Goal: Transaction & Acquisition: Subscribe to service/newsletter

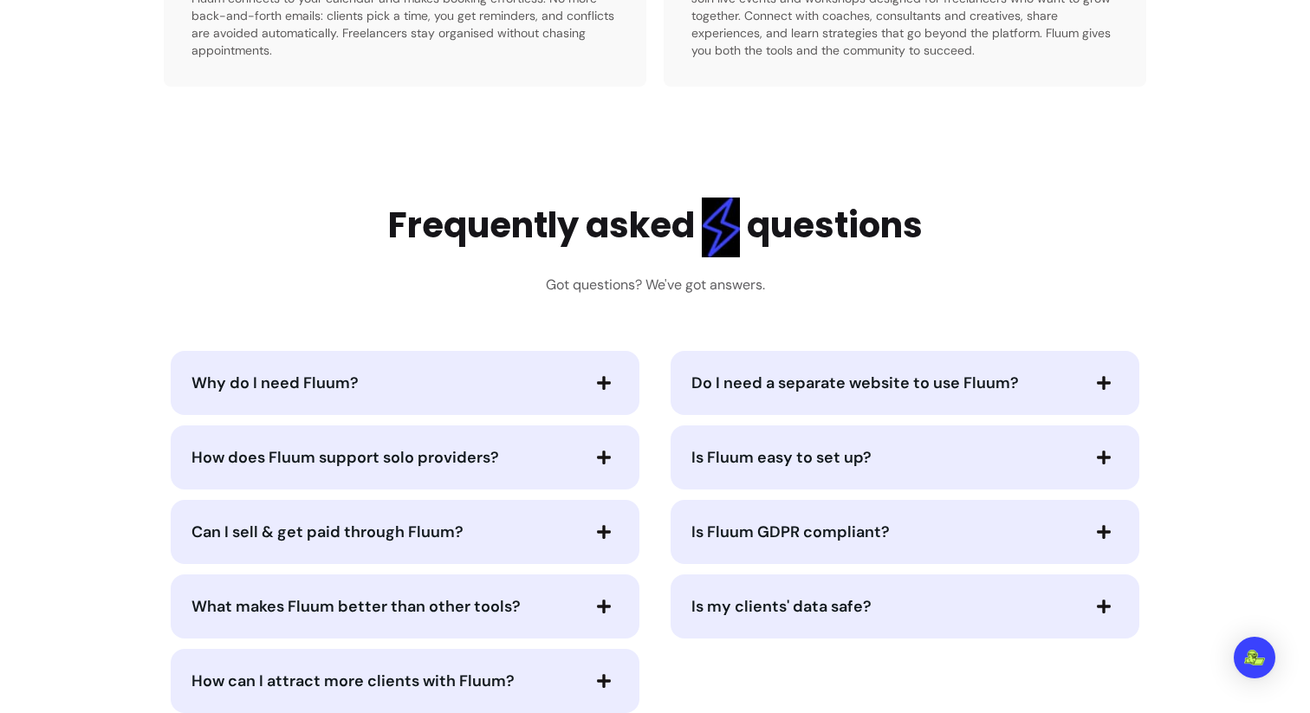
scroll to position [4391, 0]
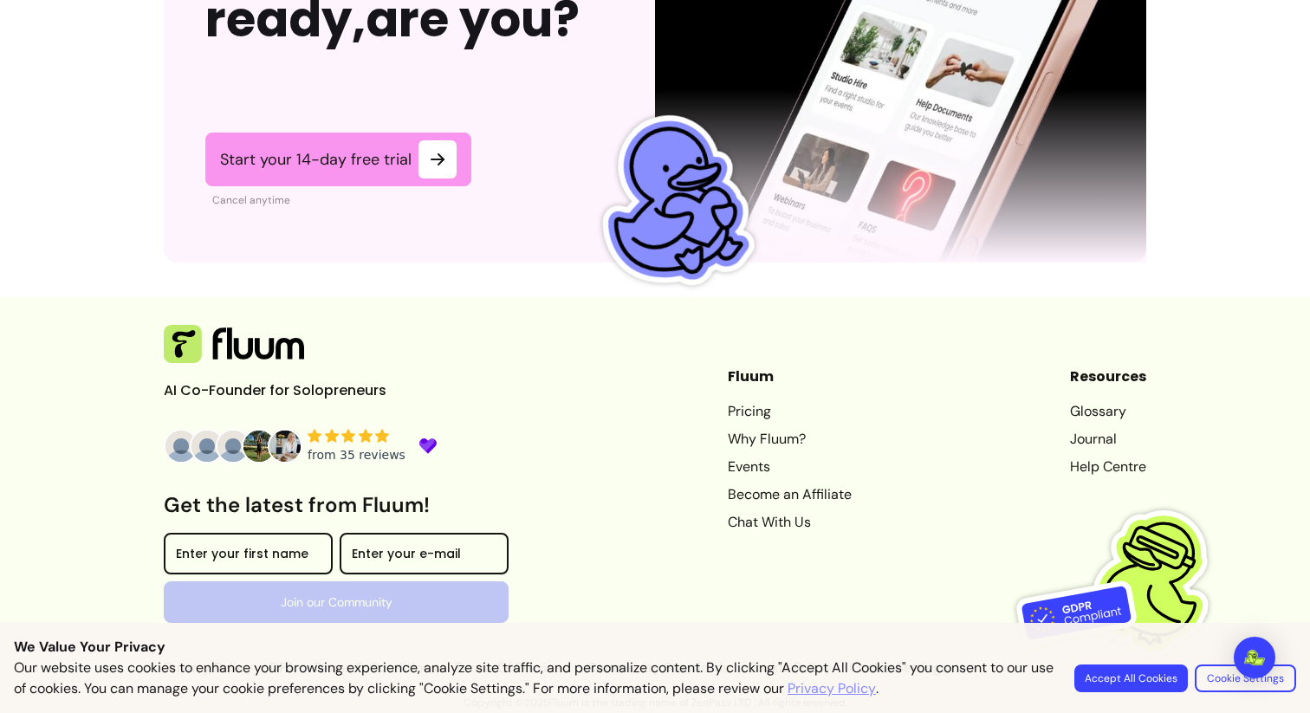
click at [1153, 684] on button "Accept All Cookies" at bounding box center [1131, 679] width 114 height 28
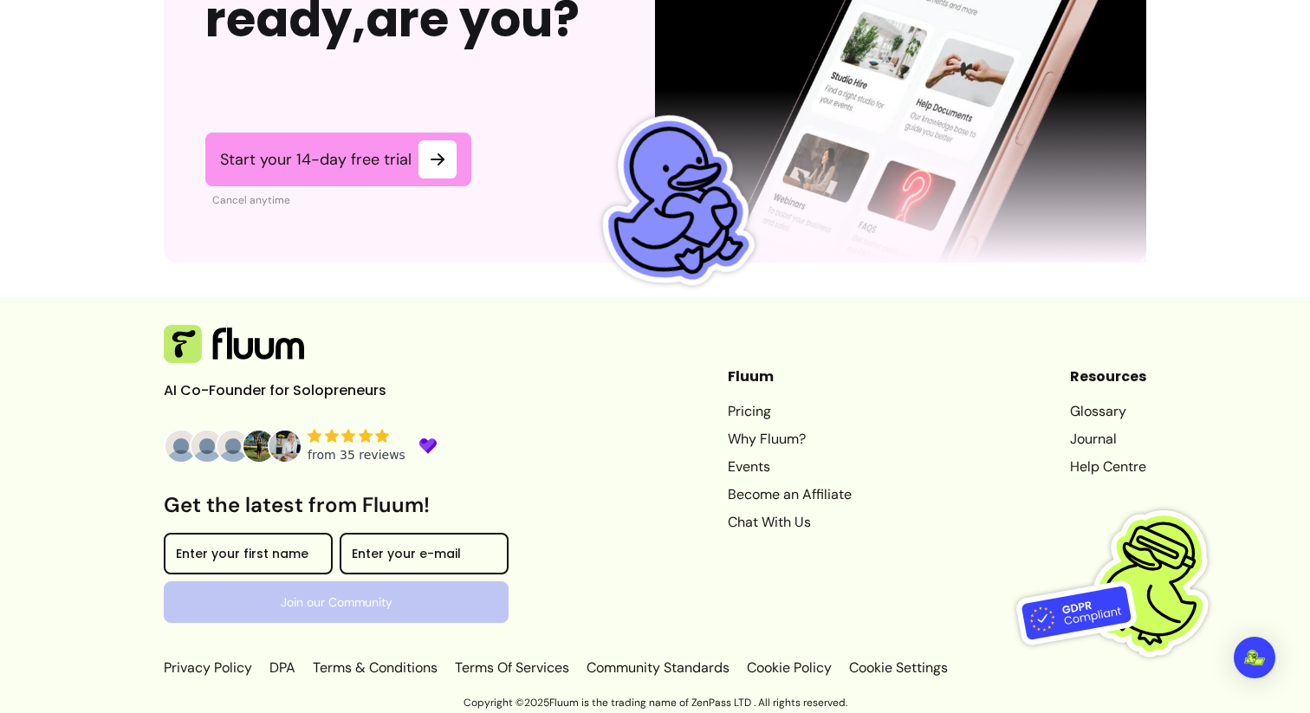
click at [561, 701] on p "Copyright © 2025 Fluum is the trading name of ZenPass LTD . All rights reserved." at bounding box center [655, 703] width 1310 height 14
copy p "Fluum"
click at [682, 697] on p "Copyright © 2025 Fluum is the trading name of ZenPass LTD . All rights reserved." at bounding box center [655, 703] width 1310 height 14
click at [703, 697] on p "Copyright © 2025 Fluum is the trading name of ZenPass LTD . All rights reserved." at bounding box center [655, 703] width 1310 height 14
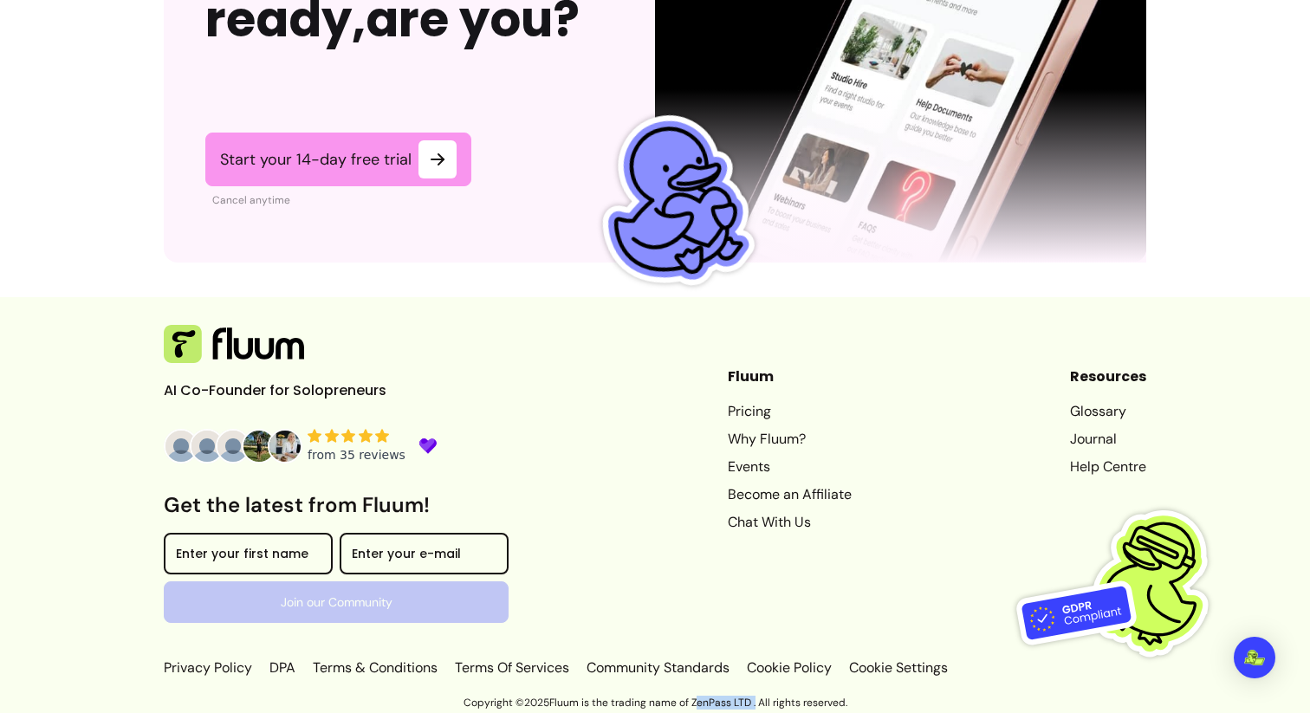
drag, startPoint x: 703, startPoint y: 697, endPoint x: 751, endPoint y: 699, distance: 48.6
click at [751, 699] on p "Copyright © 2025 Fluum is the trading name of ZenPass LTD . All rights reserved." at bounding box center [655, 703] width 1310 height 14
copy p "ZenPass LTD"
click at [328, 386] on p "AI Co-Founder for Solopreneurs" at bounding box center [294, 390] width 260 height 21
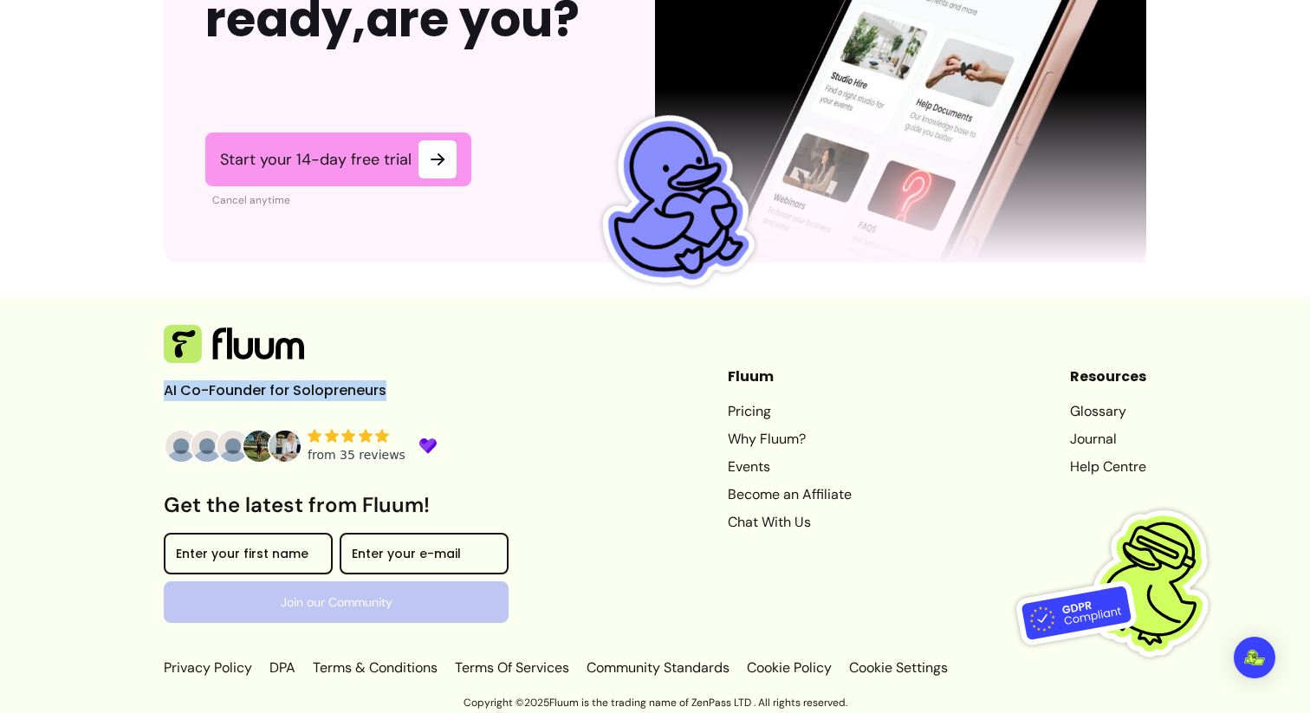
click at [328, 386] on p "AI Co-Founder for Solopreneurs" at bounding box center [294, 390] width 260 height 21
click at [358, 392] on p "AI Co-Founder for Solopreneurs" at bounding box center [294, 390] width 260 height 21
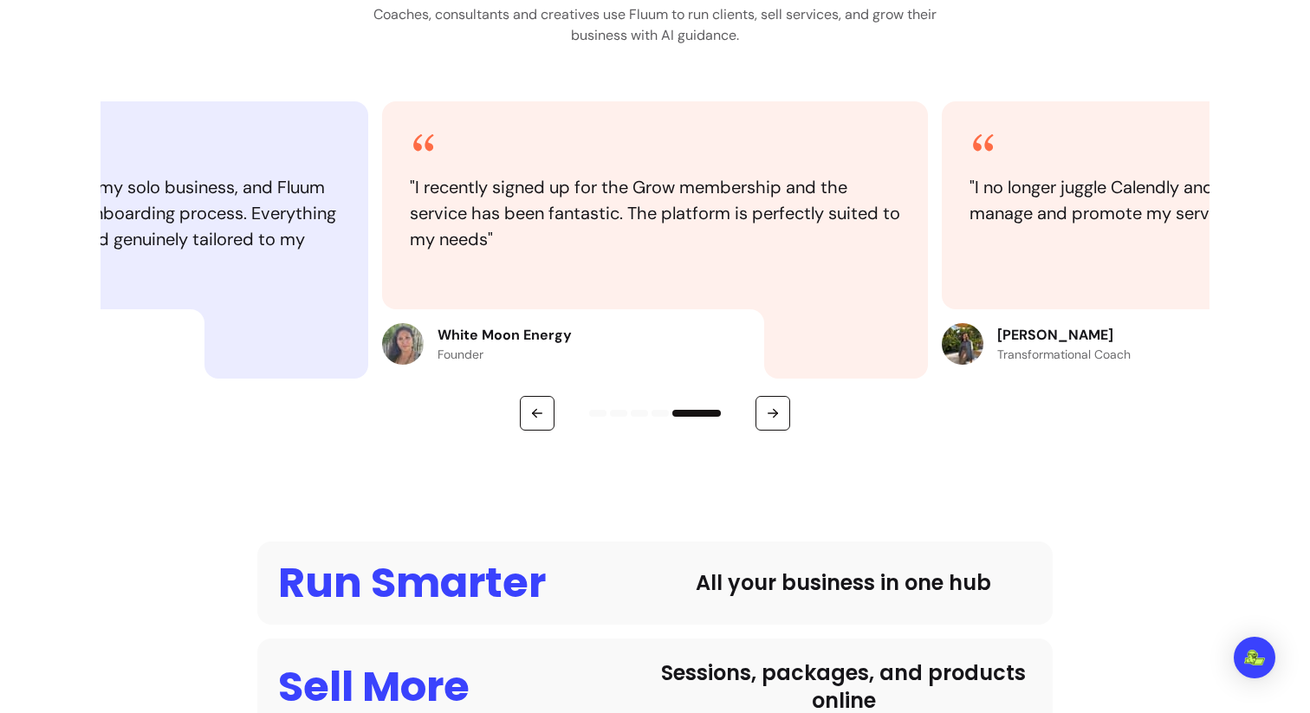
scroll to position [0, 0]
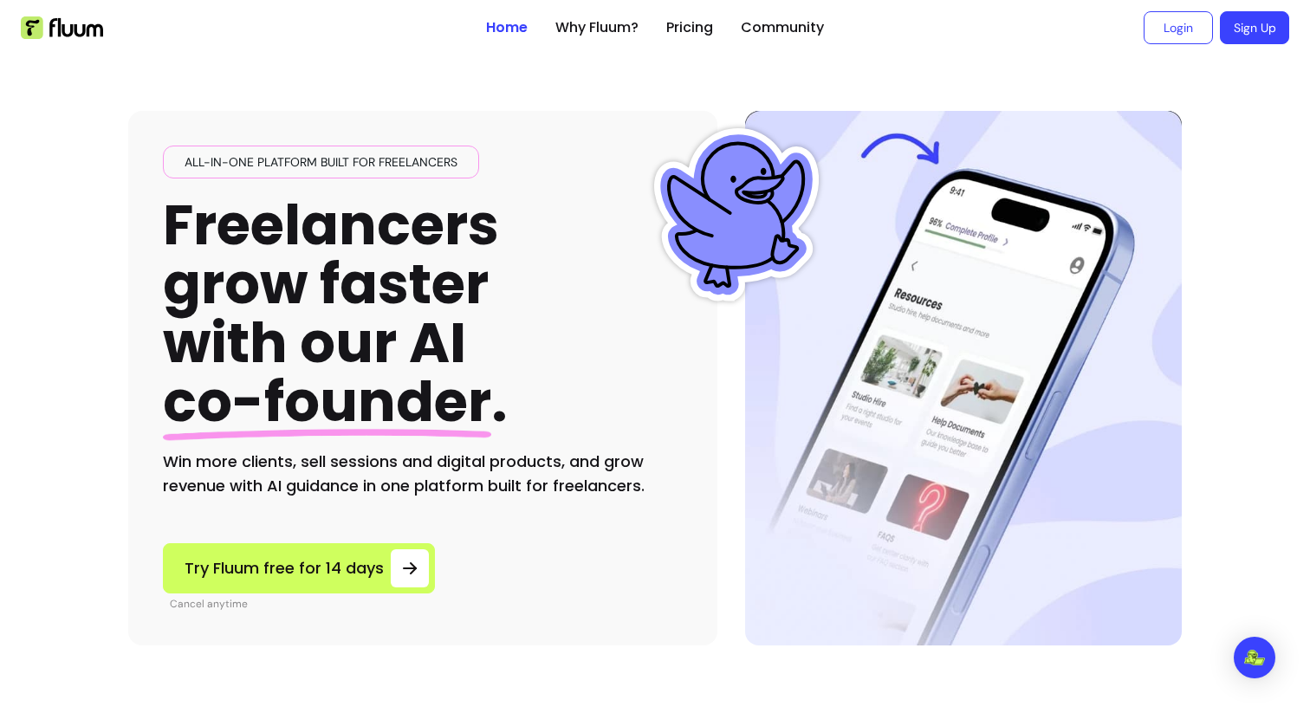
click at [727, 17] on ul "Home Why Fluum? Pricing Community" at bounding box center [655, 27] width 338 height 55
click at [701, 17] on link "Pricing" at bounding box center [689, 27] width 47 height 21
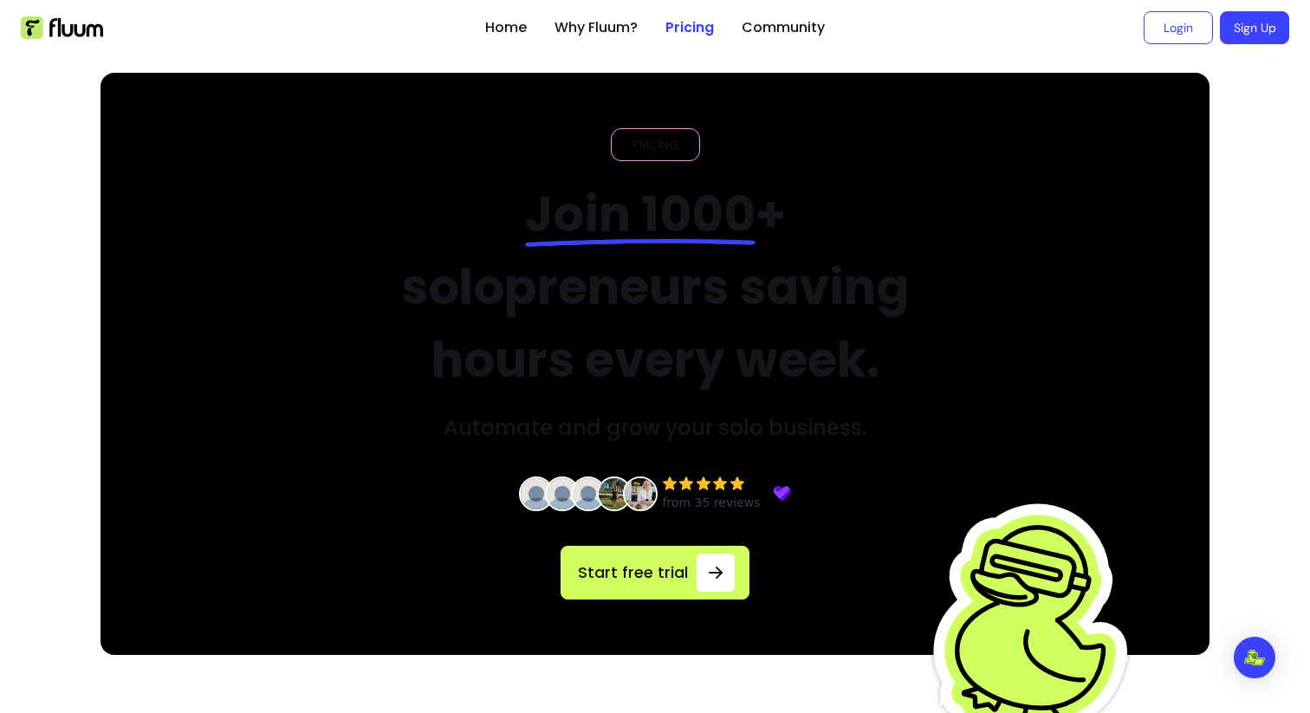
click at [675, 232] on span "Join 1000" at bounding box center [640, 214] width 230 height 68
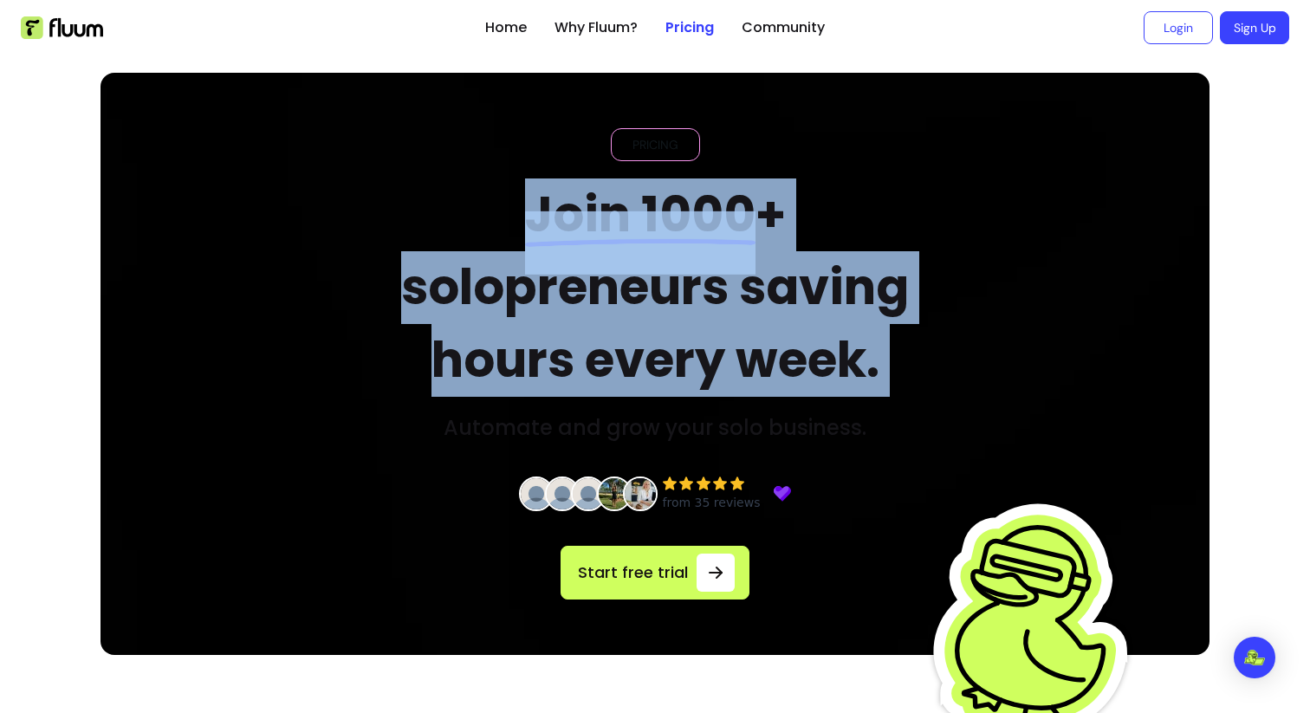
drag, startPoint x: 675, startPoint y: 232, endPoint x: 730, endPoint y: 360, distance: 138.6
click at [730, 360] on h2 "Join 1000 + solopreneurs saving hours every week." at bounding box center [655, 287] width 587 height 218
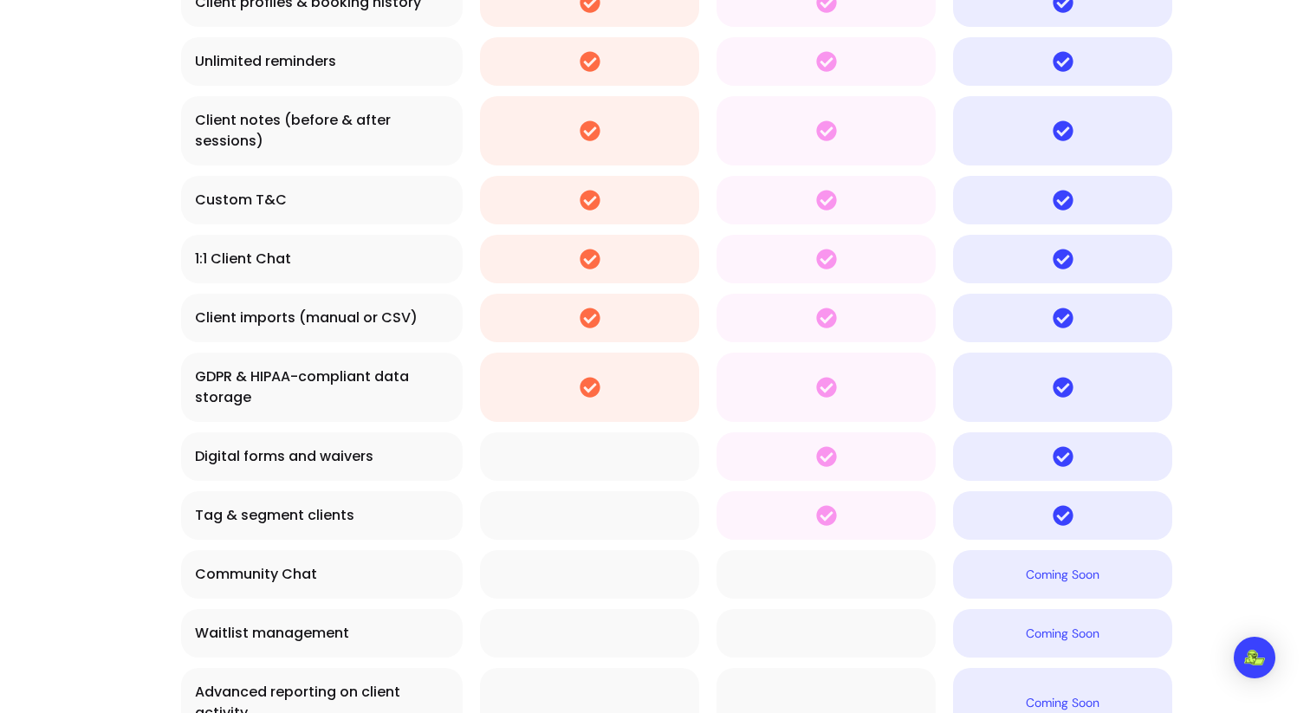
scroll to position [6390, 0]
